Goal: Feedback & Contribution: Contribute content

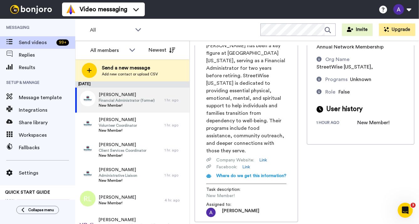
scroll to position [77, 0]
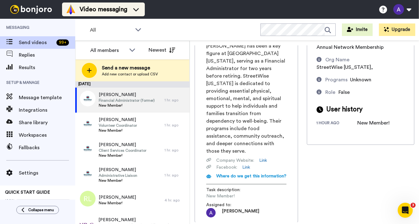
click at [108, 11] on span "Video messaging" at bounding box center [104, 9] width 48 height 9
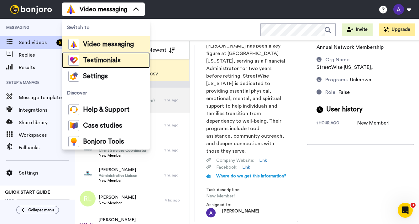
click at [102, 62] on span "Testimonials" at bounding box center [102, 60] width 38 height 6
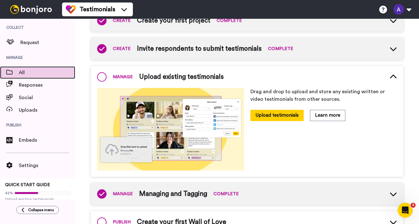
click at [26, 73] on span "All" at bounding box center [47, 73] width 56 height 8
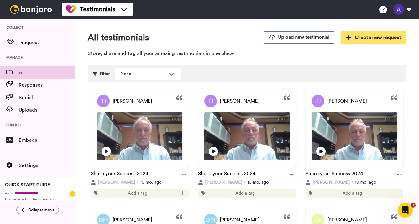
click at [371, 40] on span "Create new request" at bounding box center [373, 38] width 55 height 8
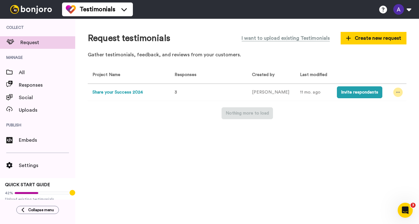
click at [396, 92] on icon at bounding box center [398, 92] width 4 height 4
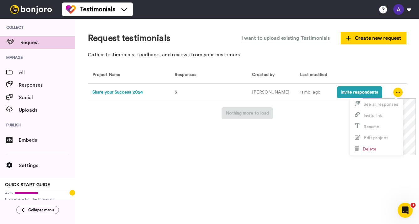
click at [290, 184] on div "Request testimonials I want to upload existing Testimonials Create new request …" at bounding box center [247, 121] width 344 height 205
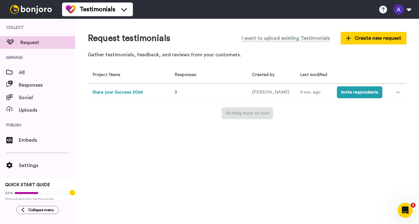
click at [124, 91] on button "Share your Success 2024" at bounding box center [117, 92] width 50 height 7
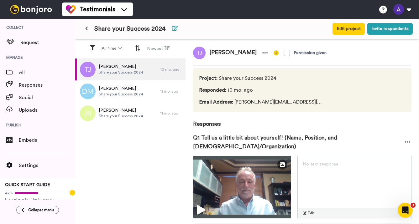
click at [172, 32] on button at bounding box center [174, 28] width 13 height 11
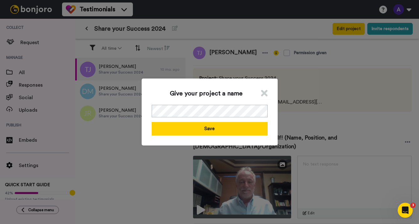
click at [266, 93] on icon at bounding box center [264, 93] width 7 height 9
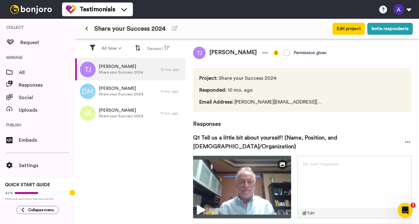
click at [88, 29] on button at bounding box center [86, 28] width 10 height 11
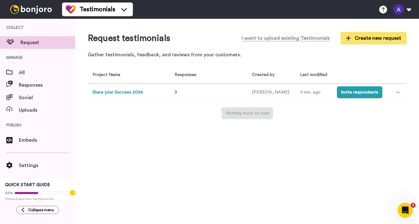
click at [370, 39] on span "Create new request" at bounding box center [373, 38] width 55 height 8
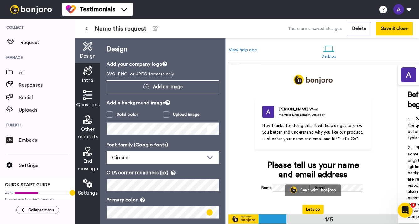
click at [87, 29] on icon at bounding box center [86, 28] width 3 height 4
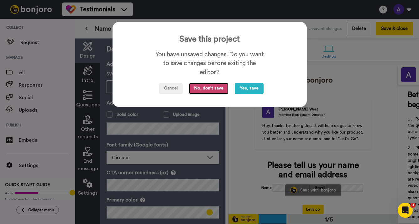
click at [207, 90] on button "No, don't save" at bounding box center [208, 88] width 39 height 11
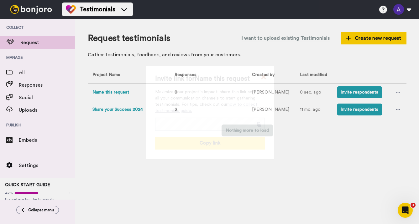
click at [262, 76] on icon at bounding box center [263, 77] width 5 height 5
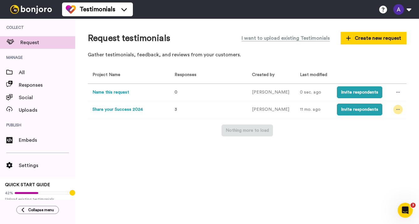
click at [399, 109] on div at bounding box center [397, 109] width 9 height 9
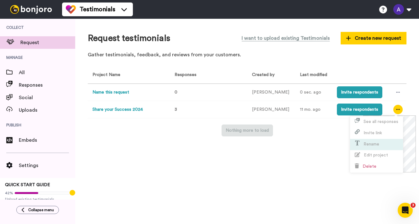
click at [379, 148] on li "Rename" at bounding box center [376, 144] width 53 height 11
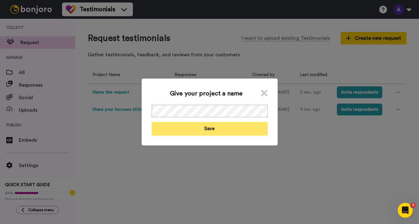
click at [196, 128] on button "Save" at bounding box center [210, 128] width 116 height 13
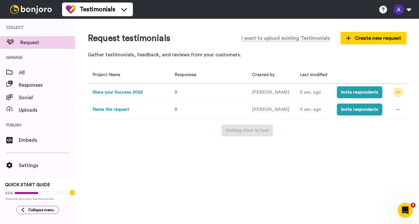
click at [394, 95] on div at bounding box center [397, 92] width 9 height 9
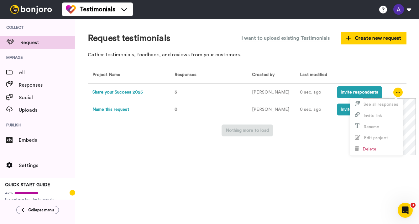
click at [300, 202] on div "Request testimonials I want to upload existing Testimonials Create new request …" at bounding box center [247, 121] width 344 height 205
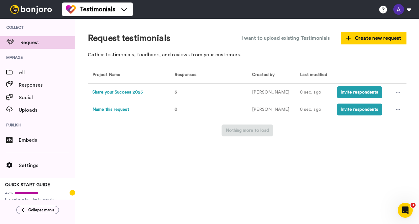
click at [134, 93] on button "Share your Success 2025" at bounding box center [117, 92] width 50 height 7
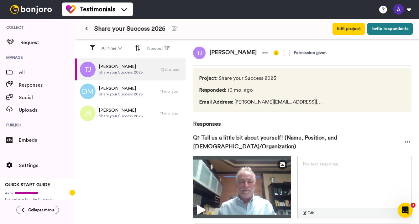
click at [377, 28] on button "Invite respondents" at bounding box center [389, 29] width 45 height 12
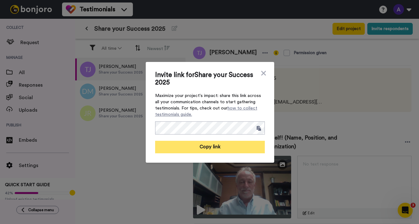
click at [214, 149] on button "Copy link" at bounding box center [210, 147] width 110 height 13
